Goal: Contribute content: Contribute content

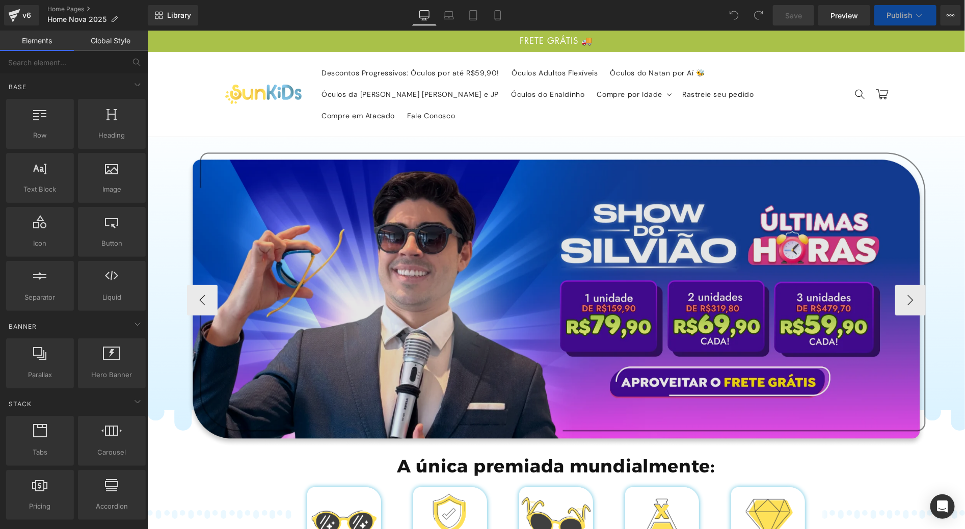
click at [562, 189] on img at bounding box center [556, 299] width 739 height 295
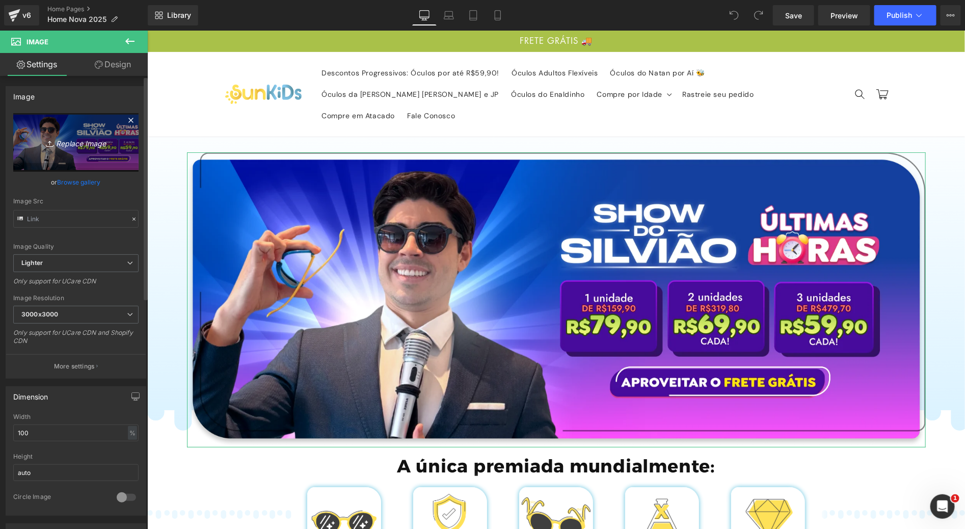
click at [72, 146] on icon "Replace Image" at bounding box center [76, 142] width 82 height 13
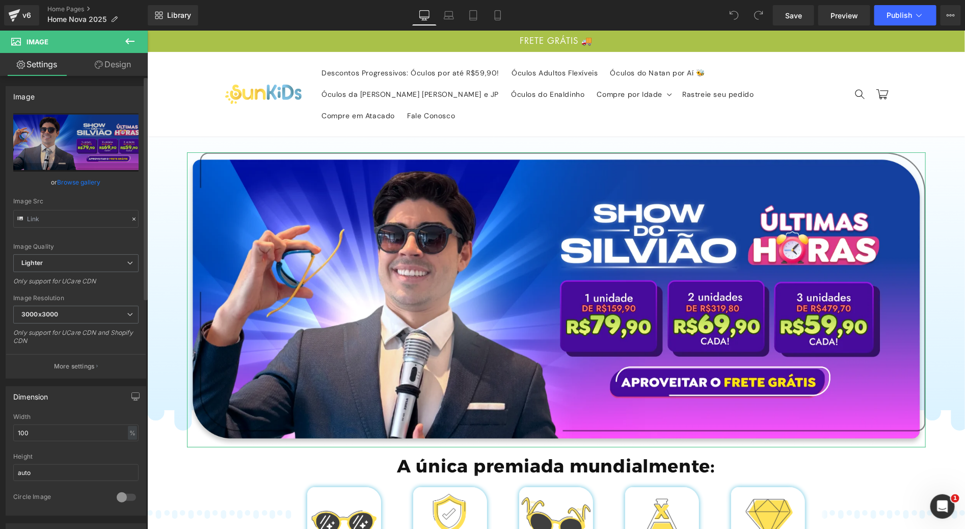
click at [82, 178] on link "Browse gallery" at bounding box center [79, 182] width 43 height 18
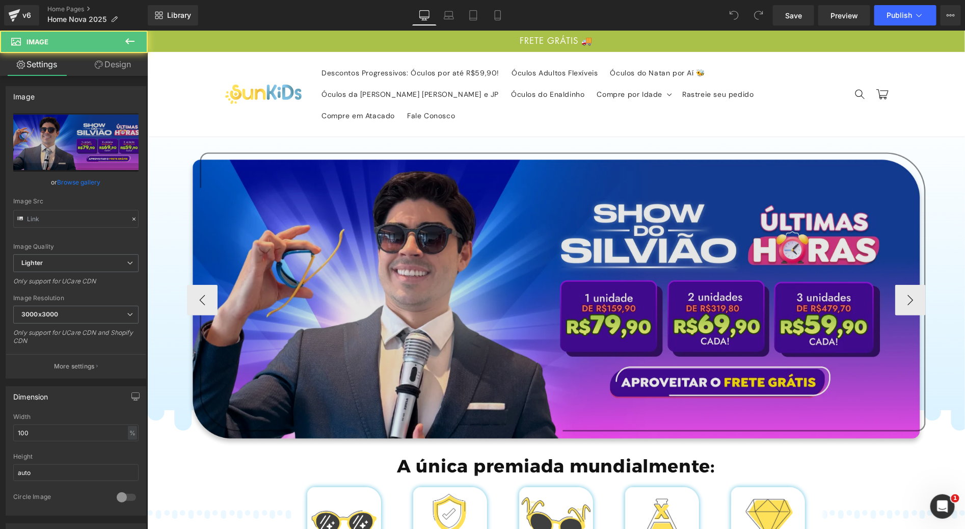
click at [362, 220] on img at bounding box center [556, 299] width 739 height 295
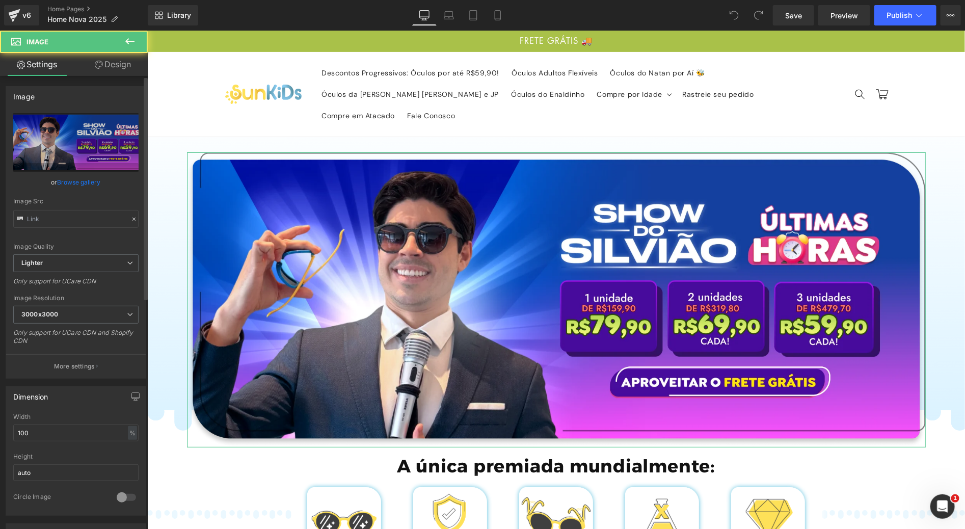
click at [78, 183] on link "Browse gallery" at bounding box center [79, 182] width 43 height 18
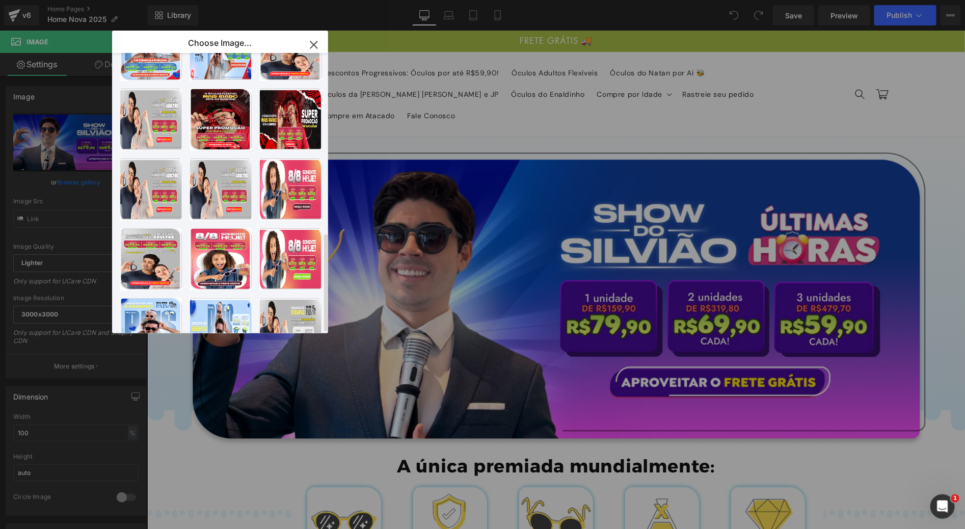
scroll to position [507, 0]
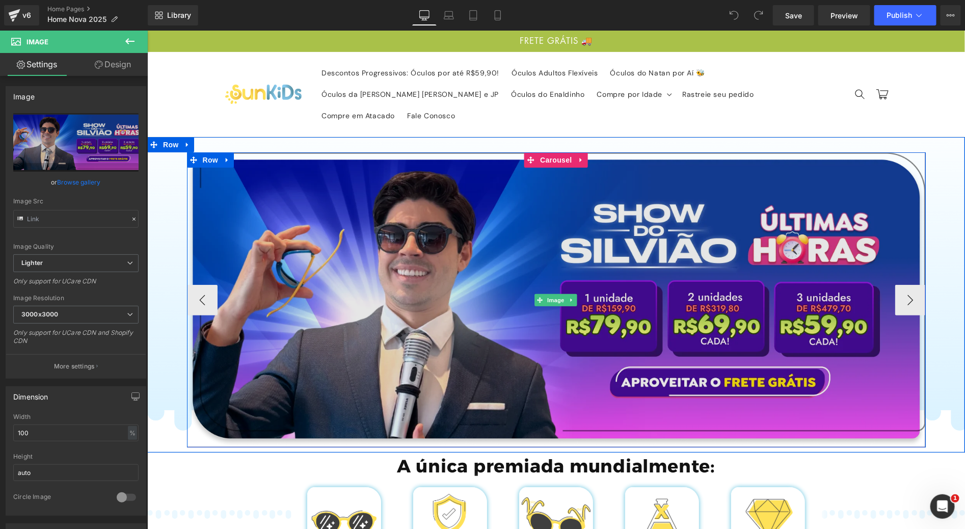
click at [357, 263] on img at bounding box center [556, 299] width 739 height 295
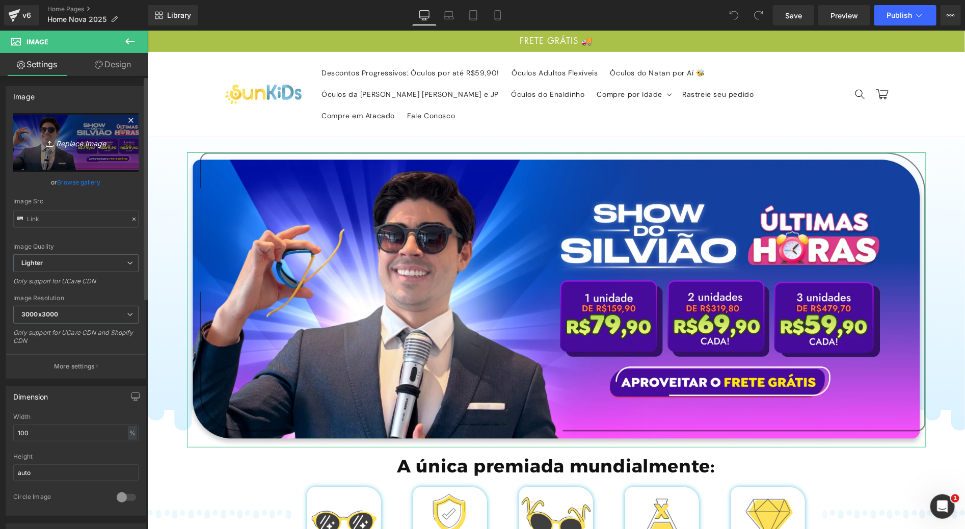
click at [52, 149] on icon "Replace Image" at bounding box center [76, 142] width 82 height 13
type input "C:\fakepath\Group 665.png"
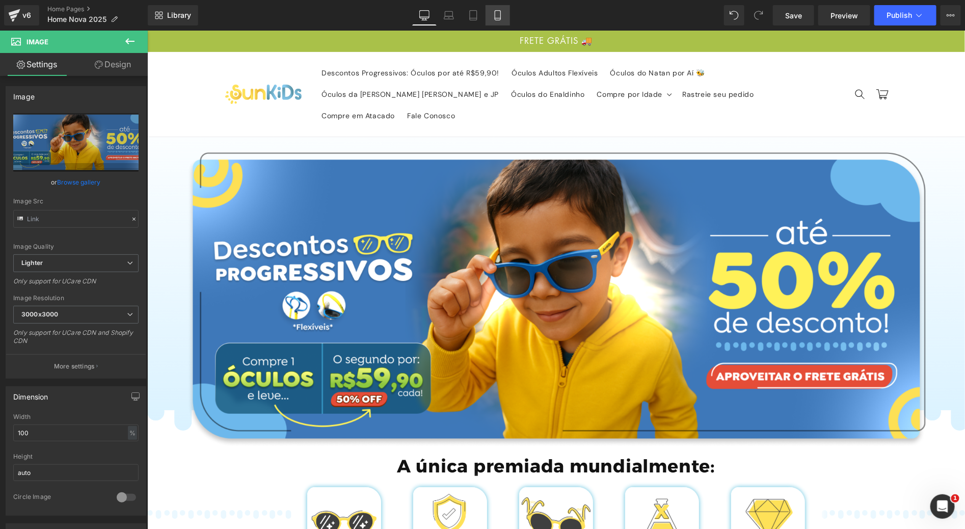
click at [497, 15] on icon at bounding box center [498, 15] width 10 height 10
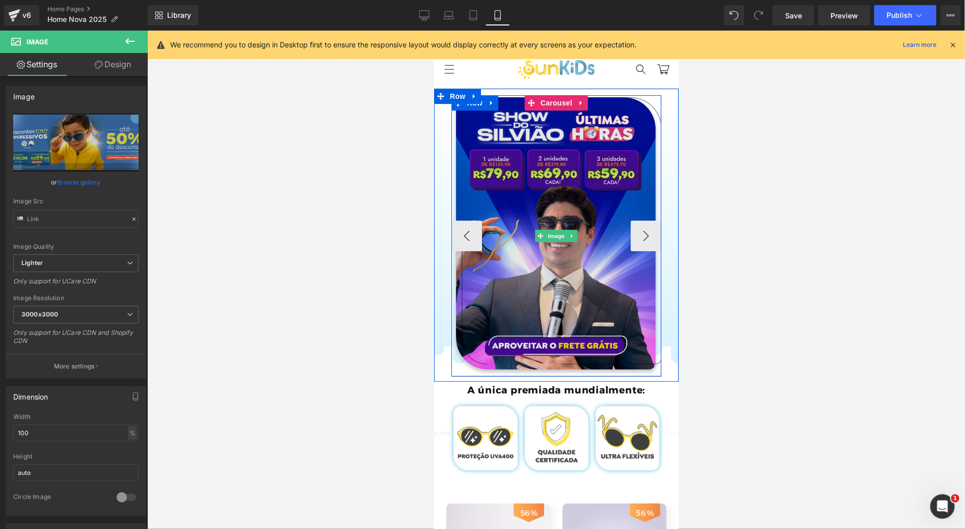
click at [551, 197] on img at bounding box center [556, 235] width 210 height 281
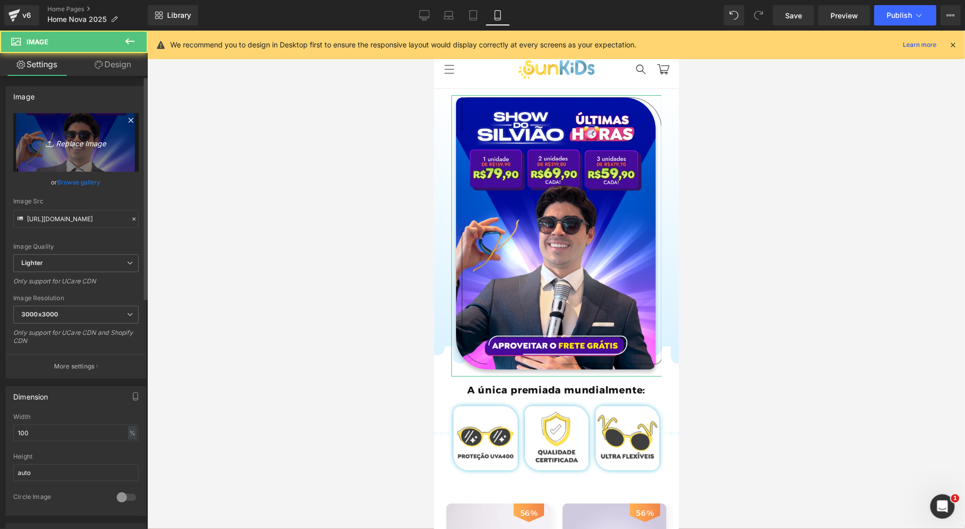
click at [71, 156] on link "Replace Image" at bounding box center [75, 142] width 125 height 59
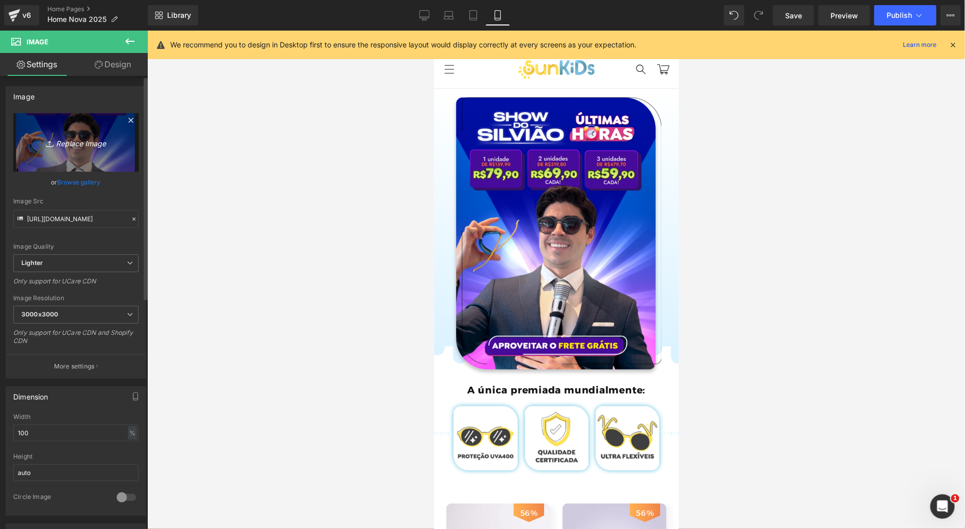
type input "C:\fakepath\Group 650.png"
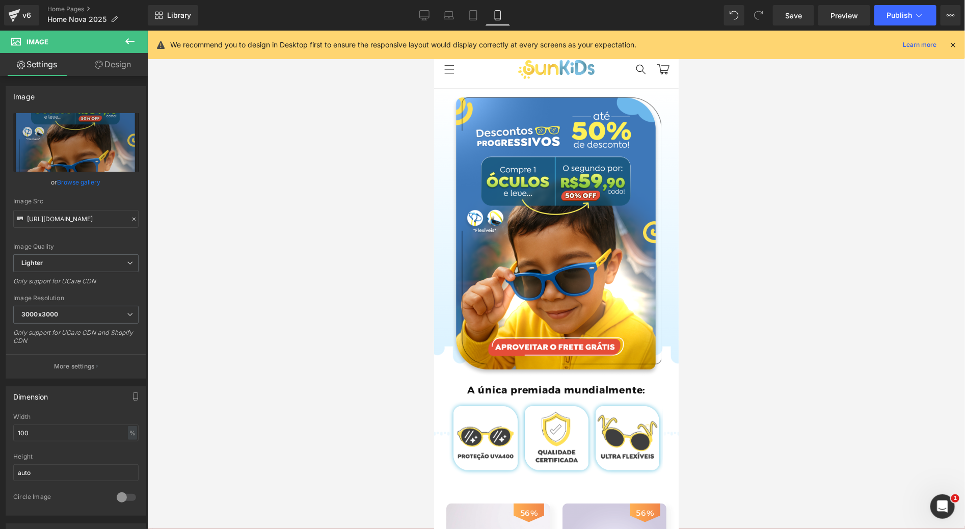
click at [957, 47] on icon at bounding box center [952, 44] width 9 height 9
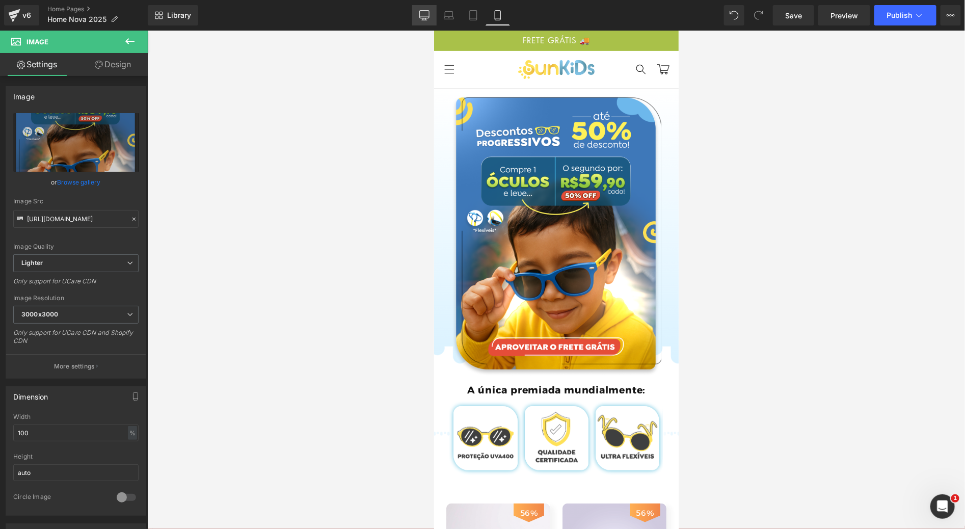
drag, startPoint x: 429, startPoint y: 18, endPoint x: 391, endPoint y: 22, distance: 37.4
click at [429, 18] on icon at bounding box center [425, 15] width 10 height 8
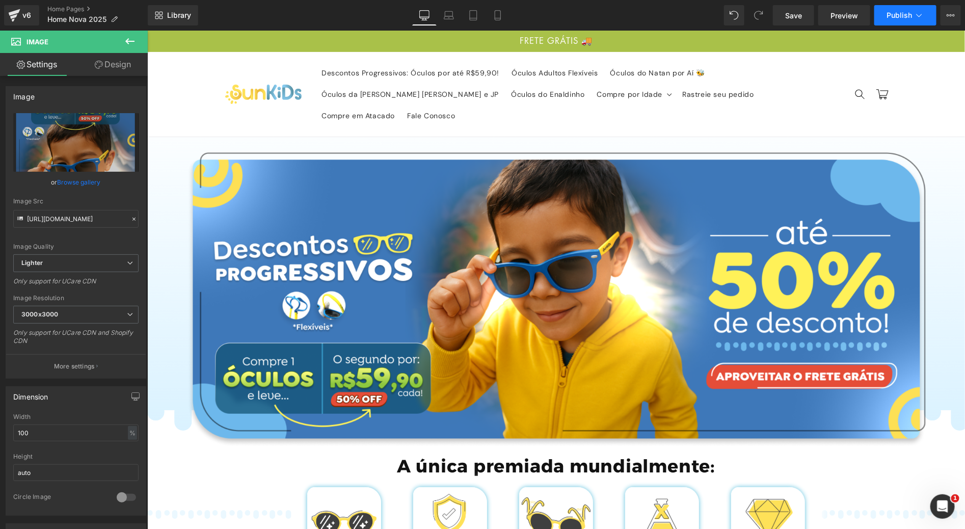
click at [899, 11] on span "Publish" at bounding box center [899, 15] width 25 height 8
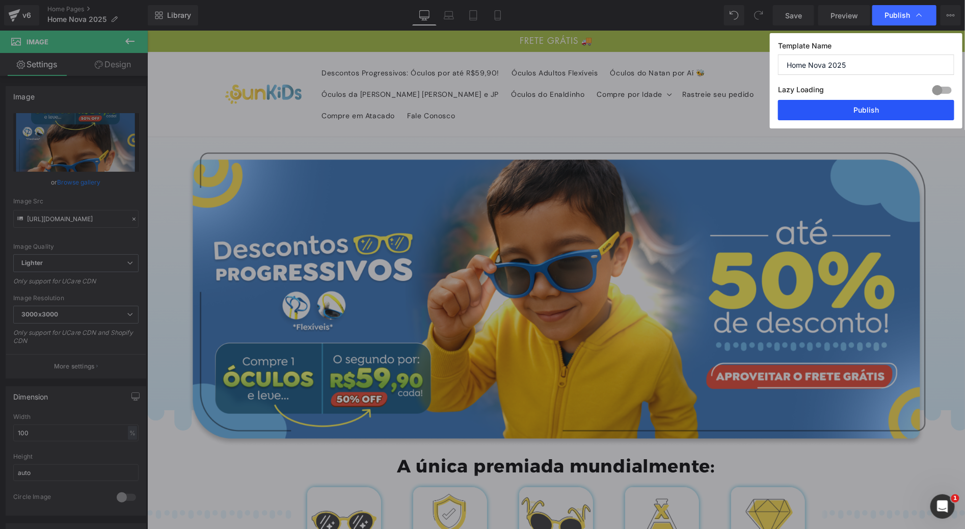
click at [821, 115] on button "Publish" at bounding box center [866, 110] width 176 height 20
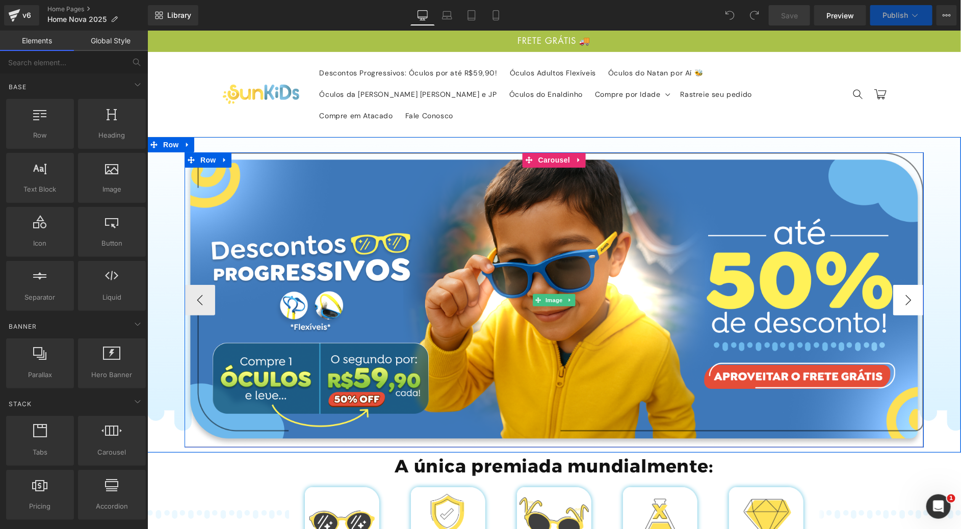
click at [895, 284] on button "›" at bounding box center [907, 299] width 31 height 31
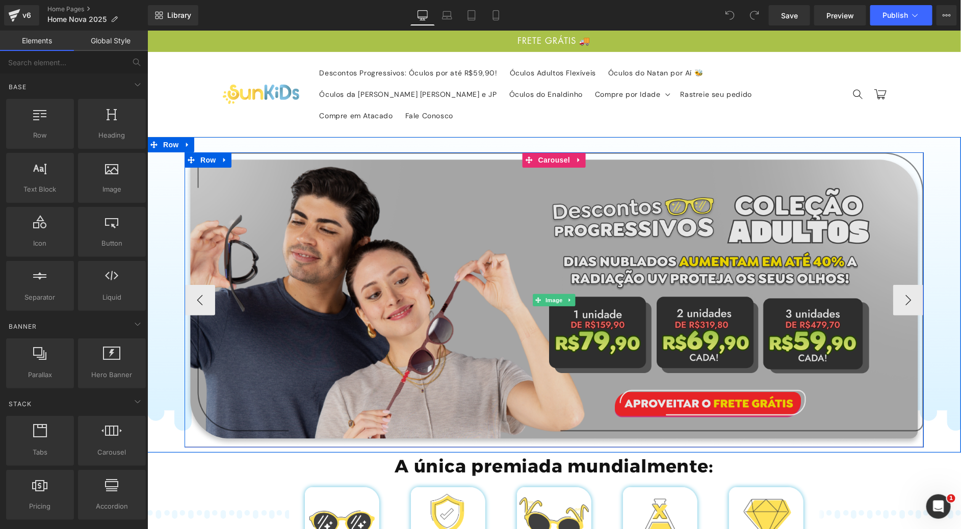
click at [494, 261] on img at bounding box center [553, 299] width 739 height 295
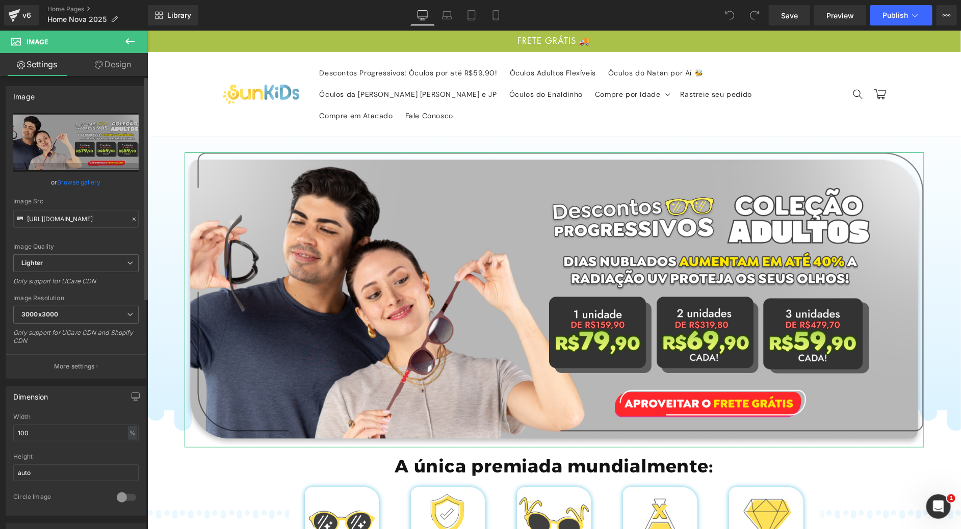
click at [72, 184] on link "Browse gallery" at bounding box center [79, 182] width 43 height 18
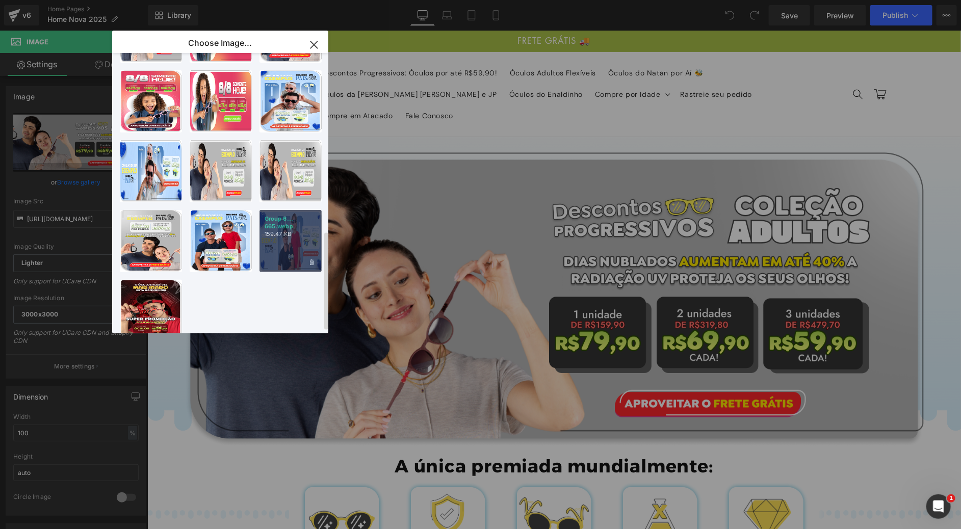
scroll to position [507, 0]
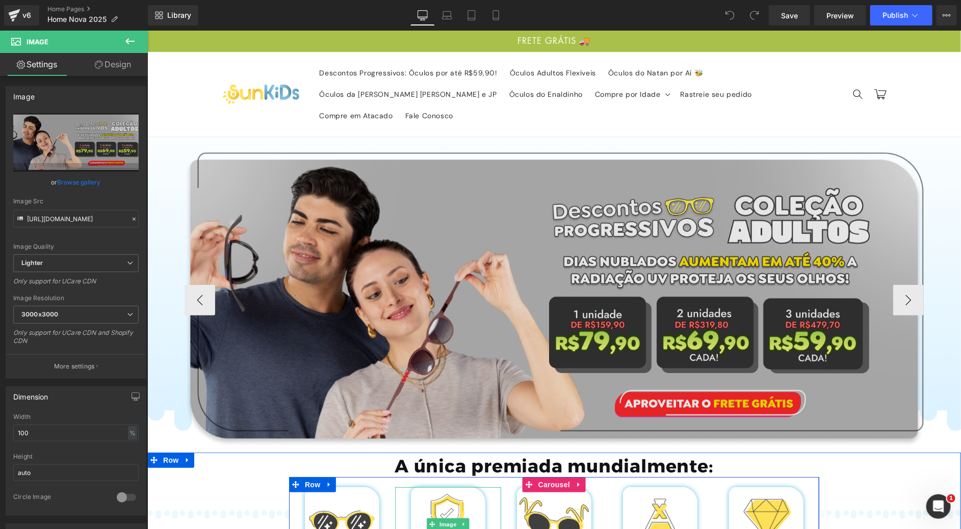
click at [585, 263] on img at bounding box center [553, 299] width 739 height 295
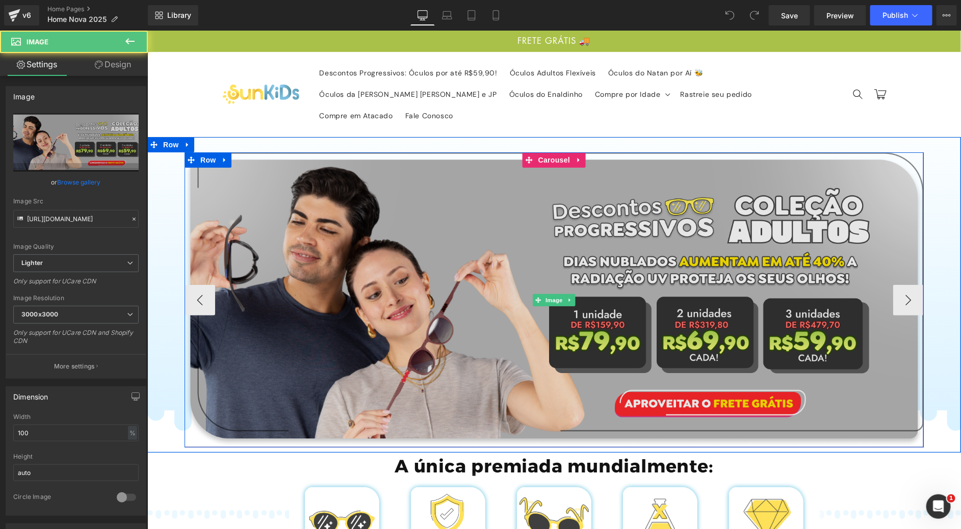
click at [497, 230] on img at bounding box center [553, 299] width 739 height 295
click at [483, 247] on img at bounding box center [553, 299] width 739 height 295
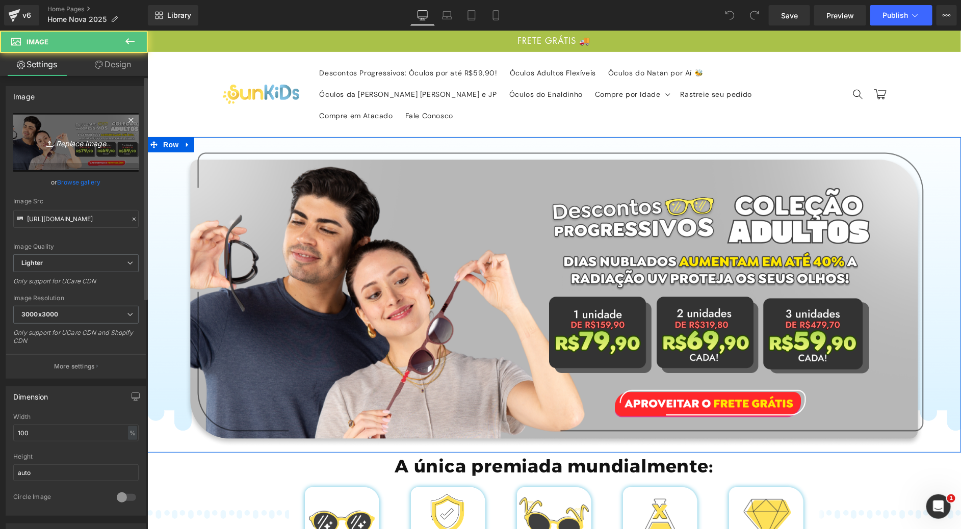
click at [59, 144] on icon "Replace Image" at bounding box center [76, 142] width 82 height 13
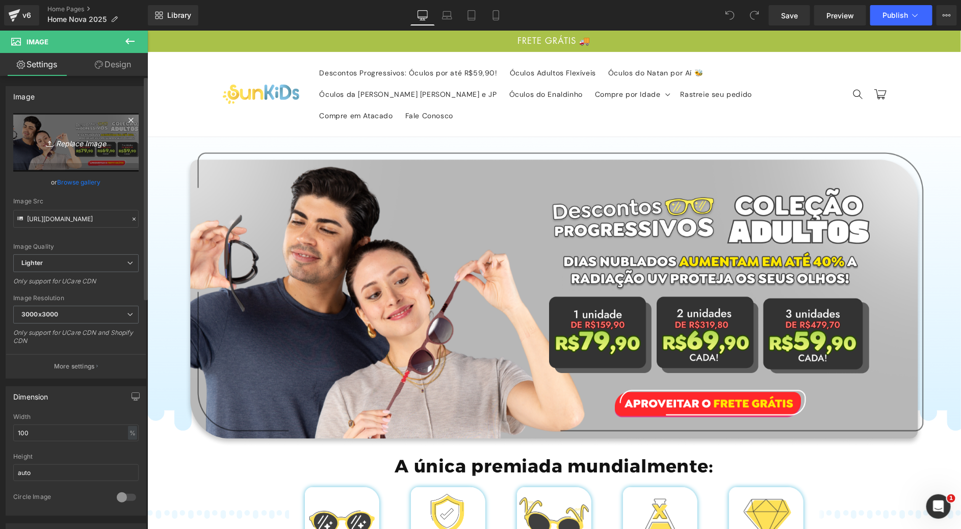
type input "C:\fakepath\Group 718.png"
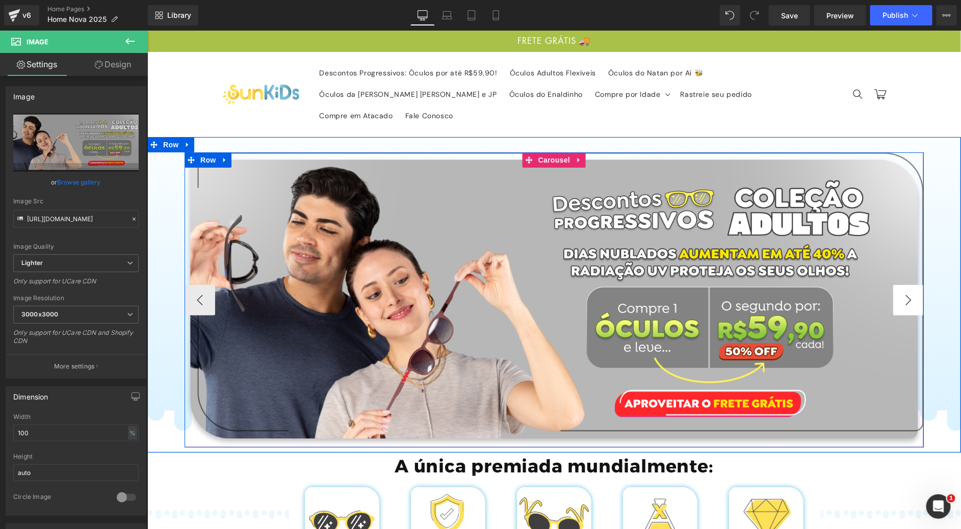
click at [902, 284] on button "›" at bounding box center [907, 299] width 31 height 31
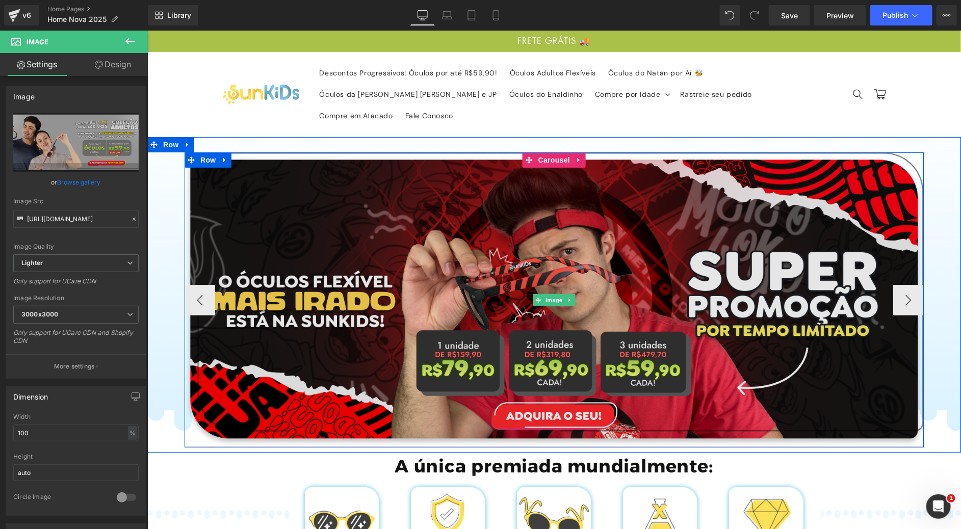
click at [525, 240] on img at bounding box center [553, 299] width 739 height 295
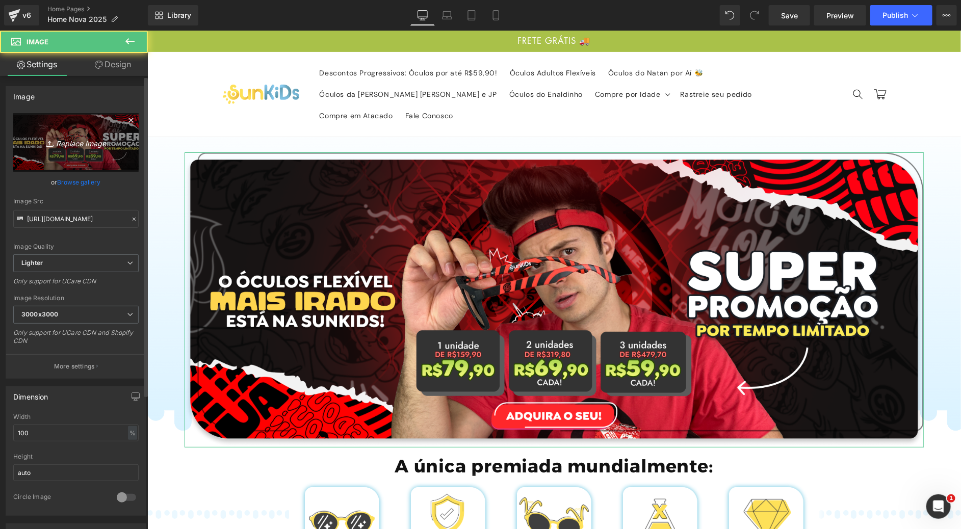
click at [66, 149] on icon "Replace Image" at bounding box center [76, 142] width 82 height 13
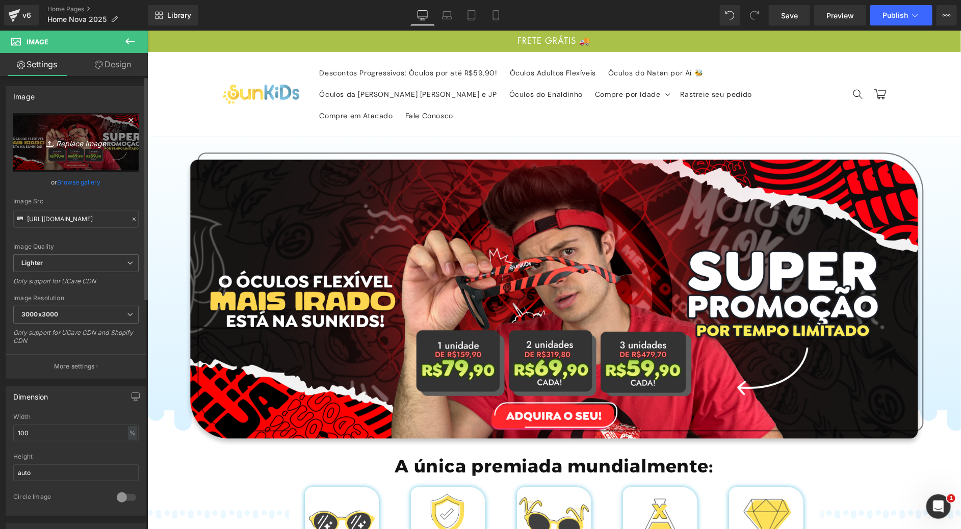
type input "C:\fakepath\Group 726.png"
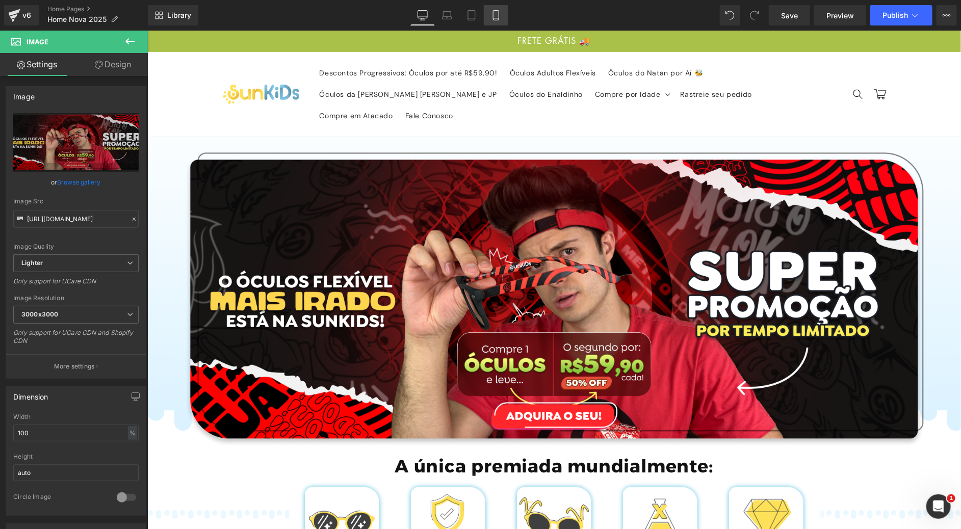
click at [505, 5] on link "Mobile" at bounding box center [496, 15] width 24 height 20
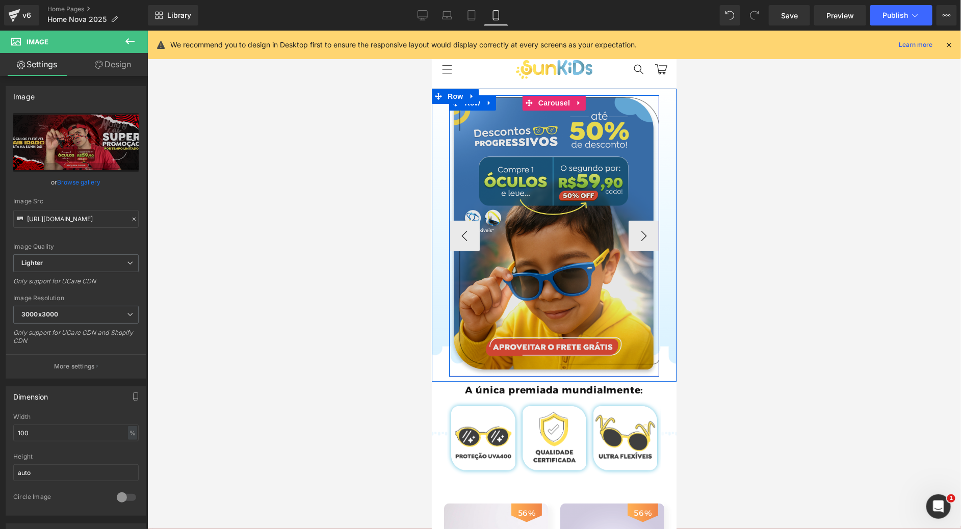
click at [634, 234] on button "›" at bounding box center [643, 235] width 31 height 31
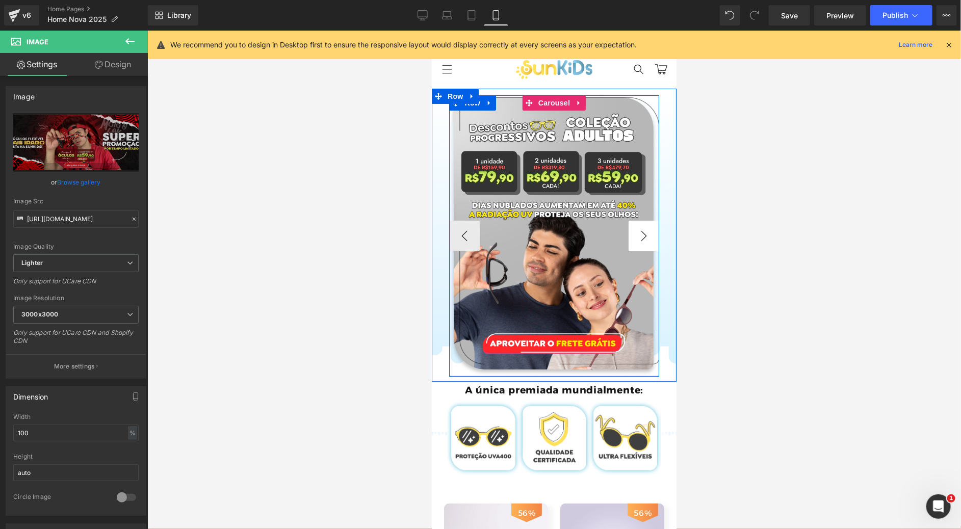
click at [634, 231] on button "›" at bounding box center [643, 235] width 31 height 31
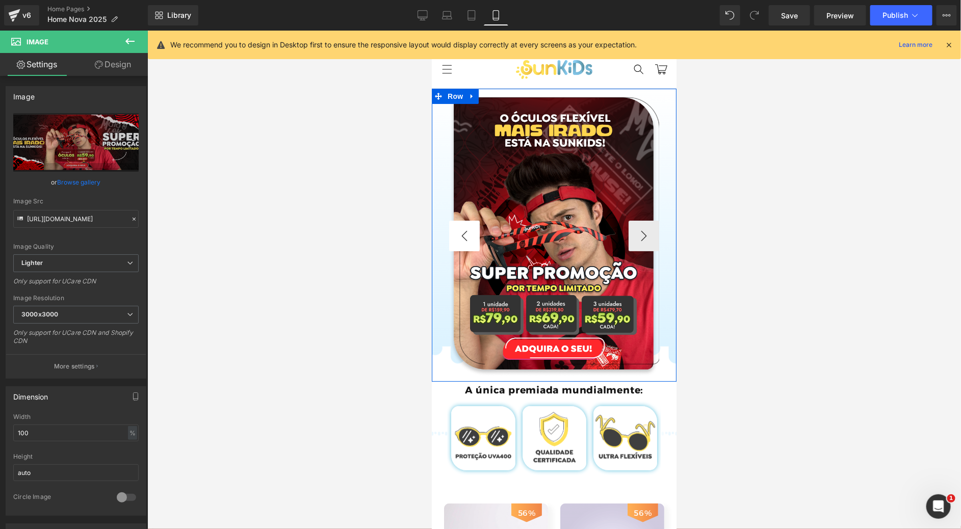
click at [440, 226] on div "Image Image Image Image" at bounding box center [553, 235] width 245 height 281
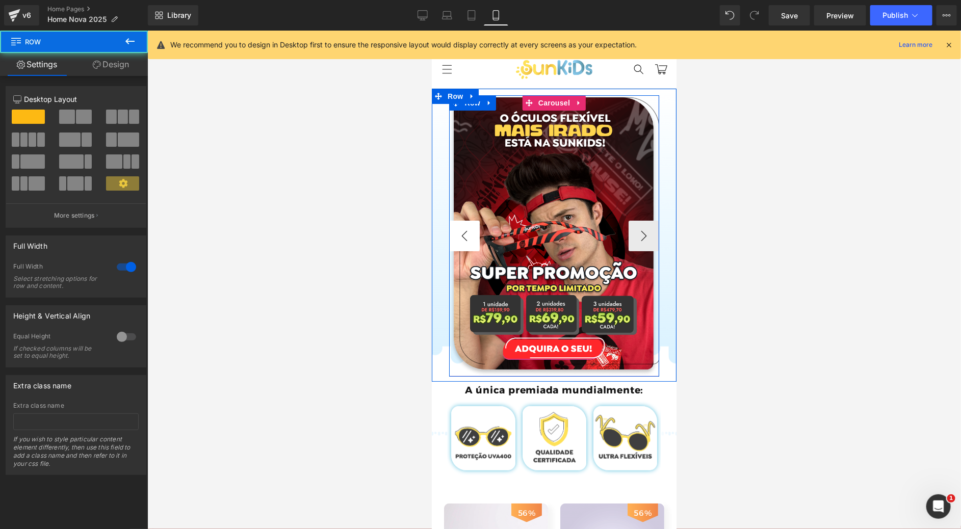
click at [458, 238] on button "‹" at bounding box center [463, 235] width 31 height 31
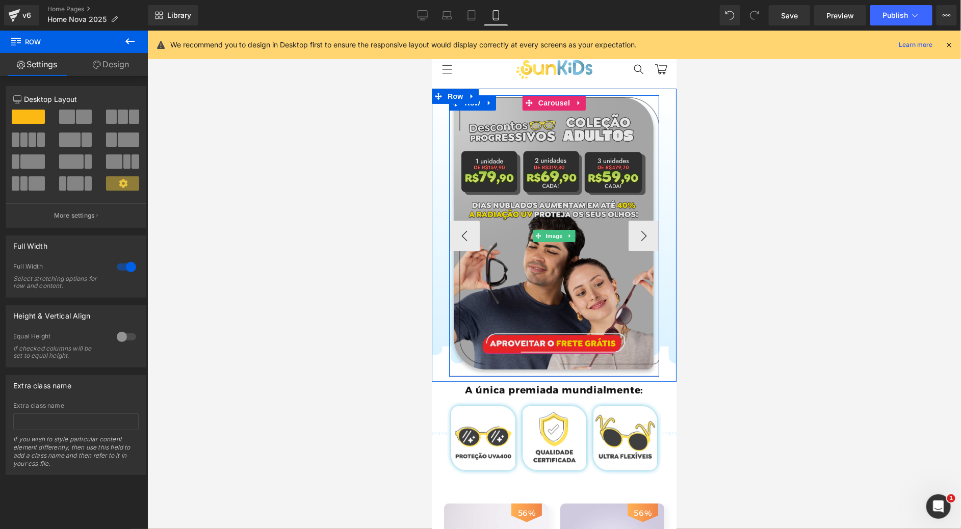
click at [488, 216] on img at bounding box center [553, 235] width 210 height 281
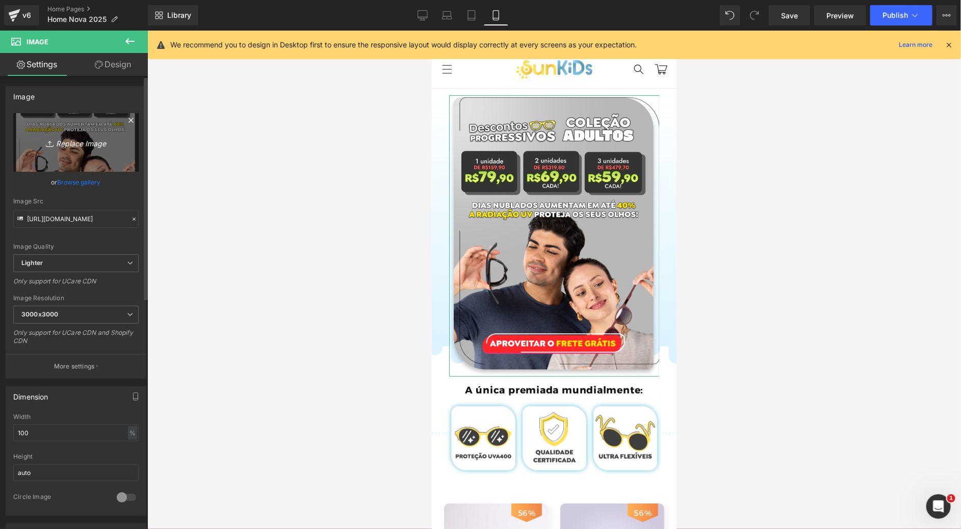
click at [63, 161] on link "Replace Image" at bounding box center [75, 142] width 125 height 59
type input "C:\fakepath\Group 719.png"
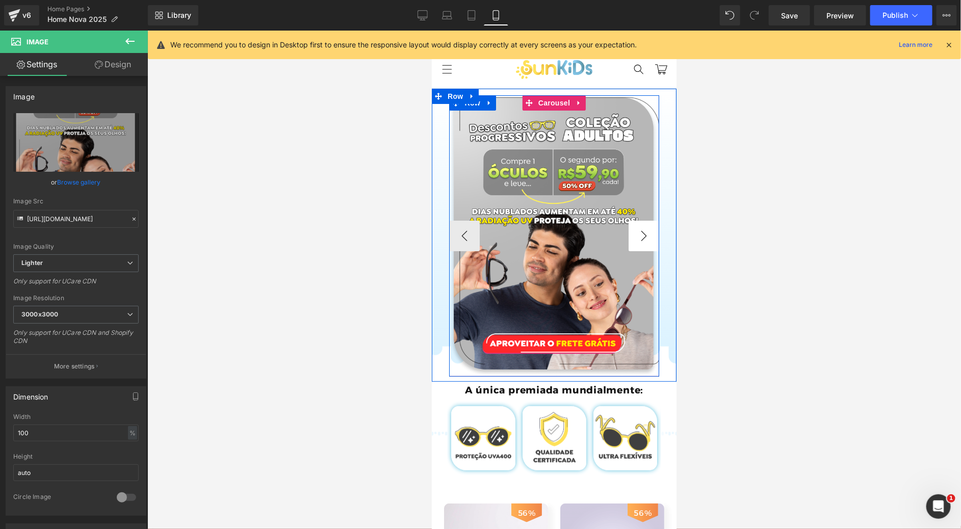
click at [641, 242] on button "›" at bounding box center [643, 235] width 31 height 31
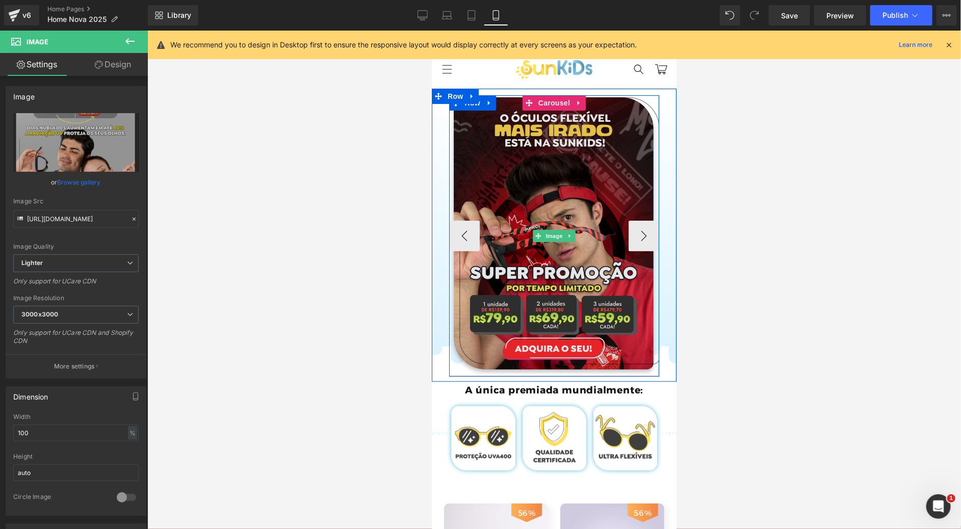
click at [555, 215] on img at bounding box center [553, 235] width 210 height 281
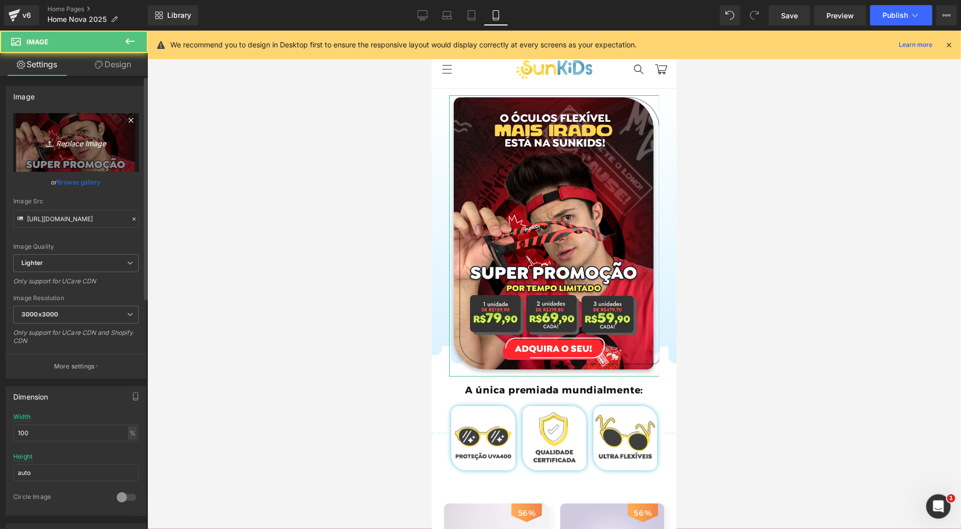
click at [71, 158] on link "Replace Image" at bounding box center [75, 142] width 125 height 59
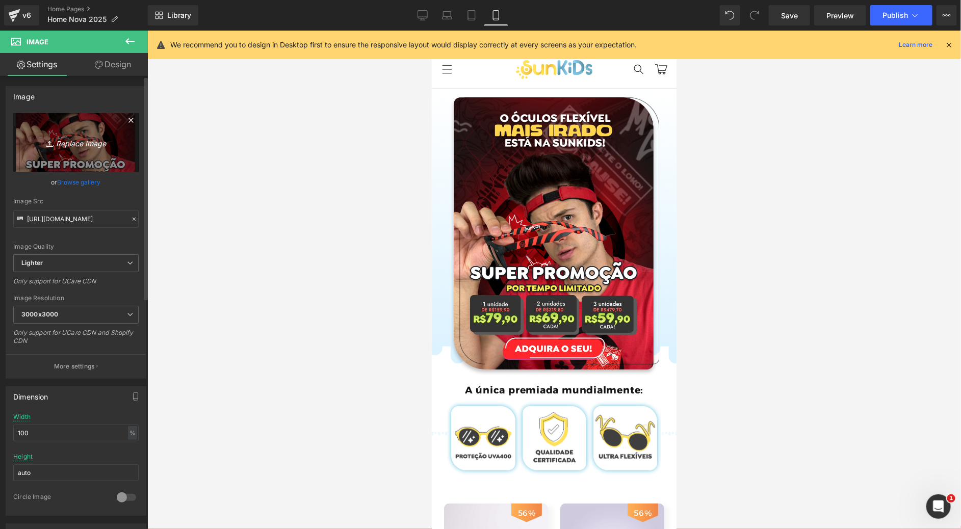
type input "C:\fakepath\Group 726.png"
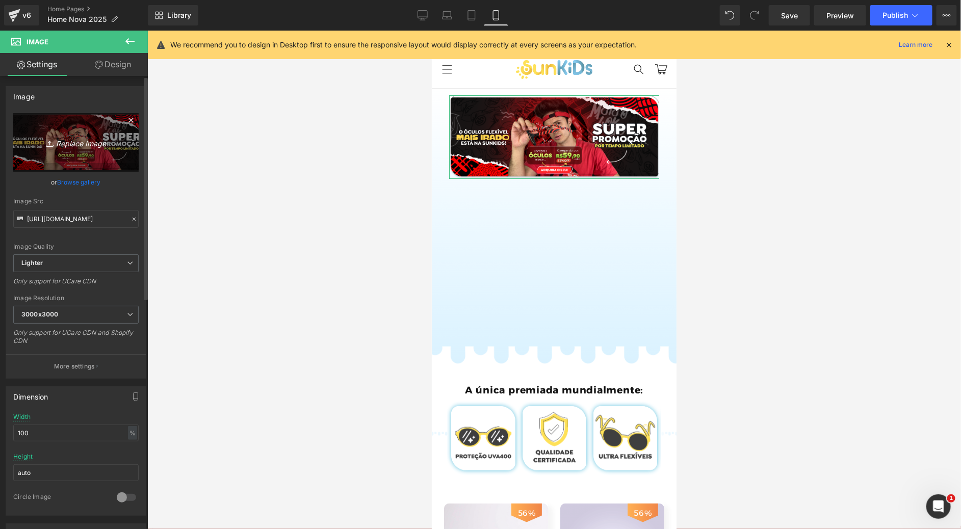
click at [86, 145] on icon "Replace Image" at bounding box center [76, 142] width 82 height 13
type input "C:\fakepath\Group 727.png"
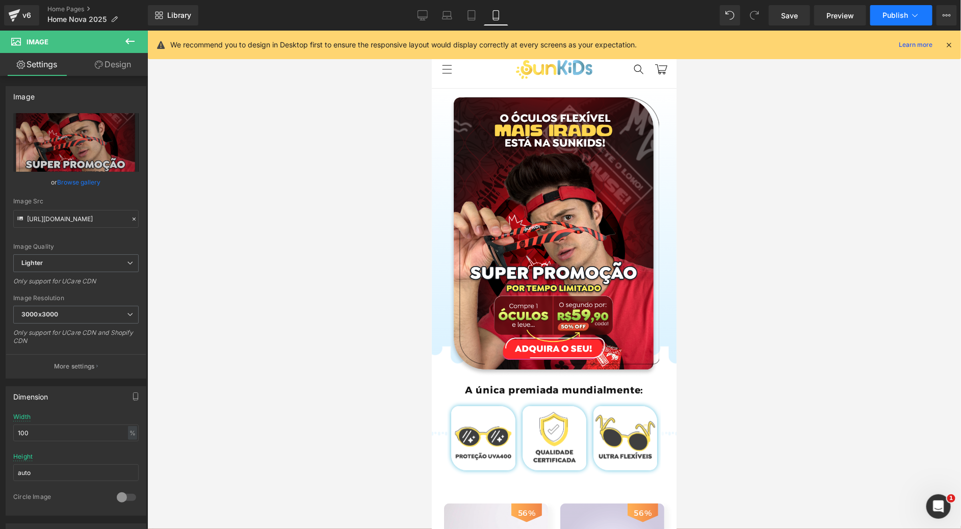
click at [923, 8] on button "Publish" at bounding box center [901, 15] width 62 height 20
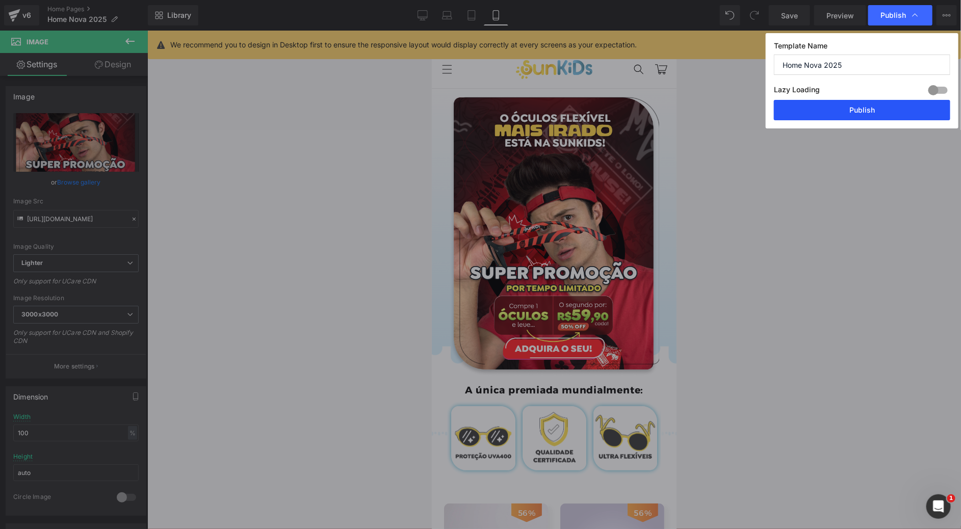
click at [847, 112] on button "Publish" at bounding box center [862, 110] width 176 height 20
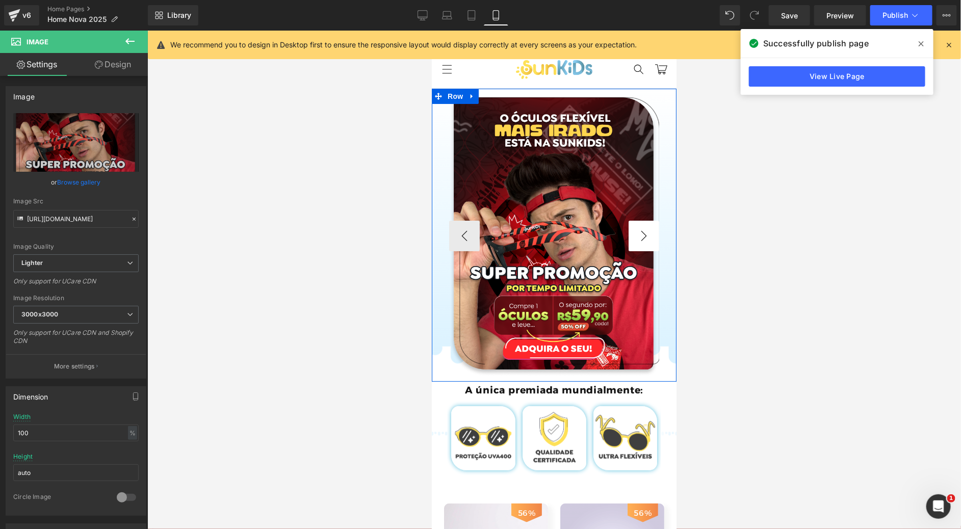
click at [647, 231] on button "›" at bounding box center [643, 235] width 31 height 31
